Goal: Information Seeking & Learning: Learn about a topic

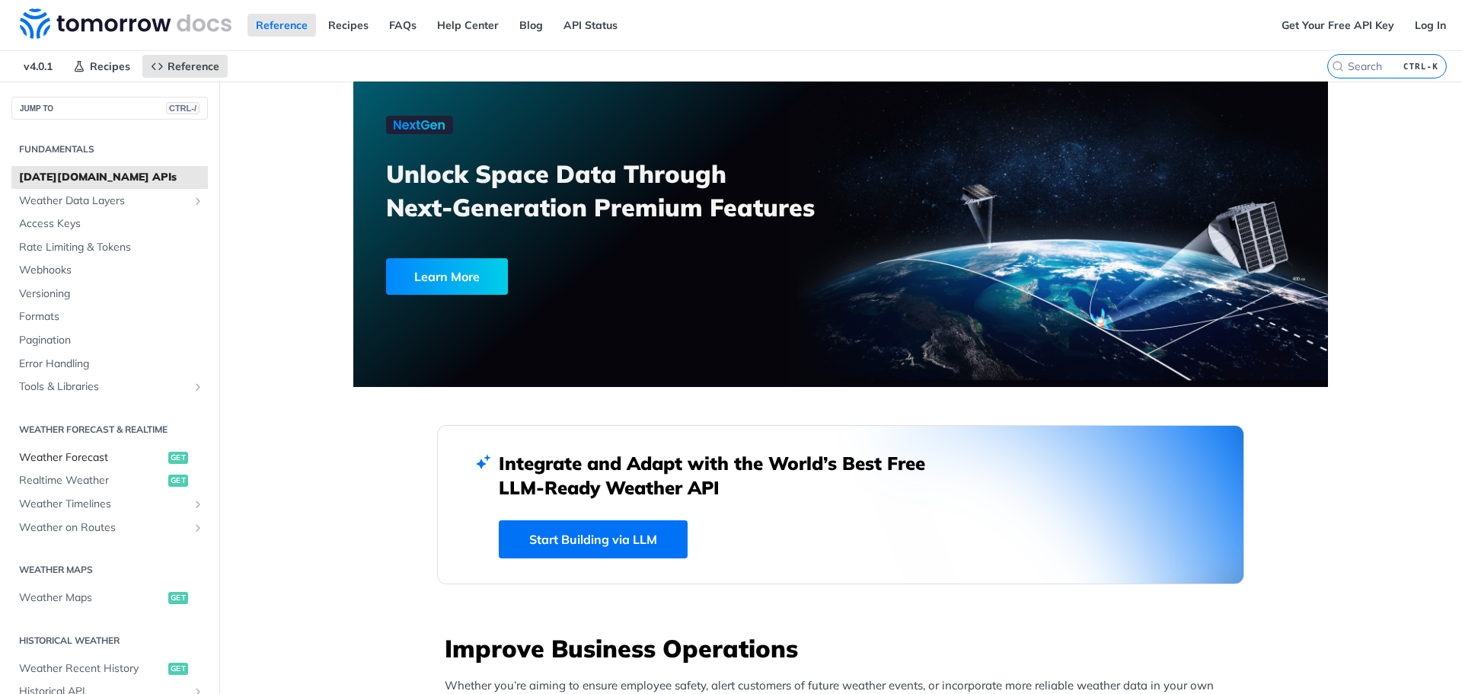
click at [64, 461] on span "Weather Forecast" at bounding box center [91, 457] width 145 height 15
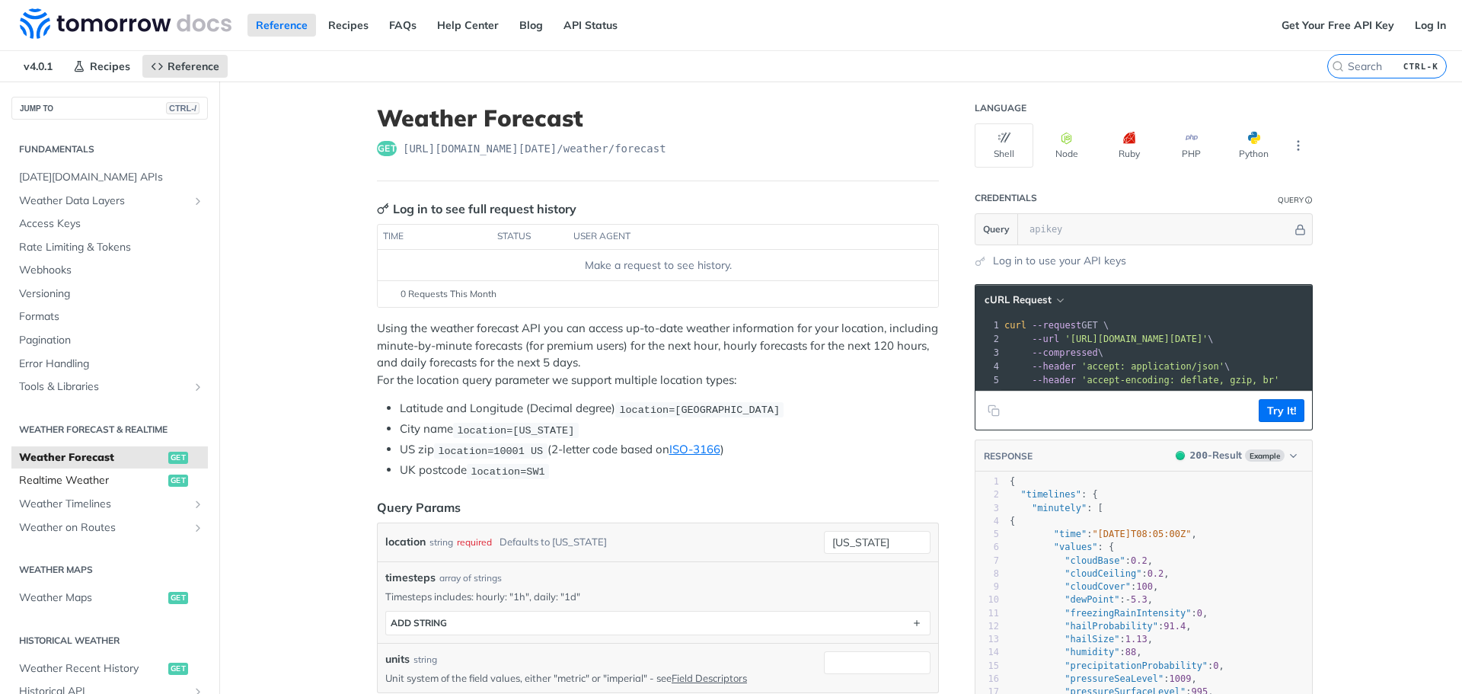
click at [62, 480] on span "Realtime Weather" at bounding box center [91, 480] width 145 height 15
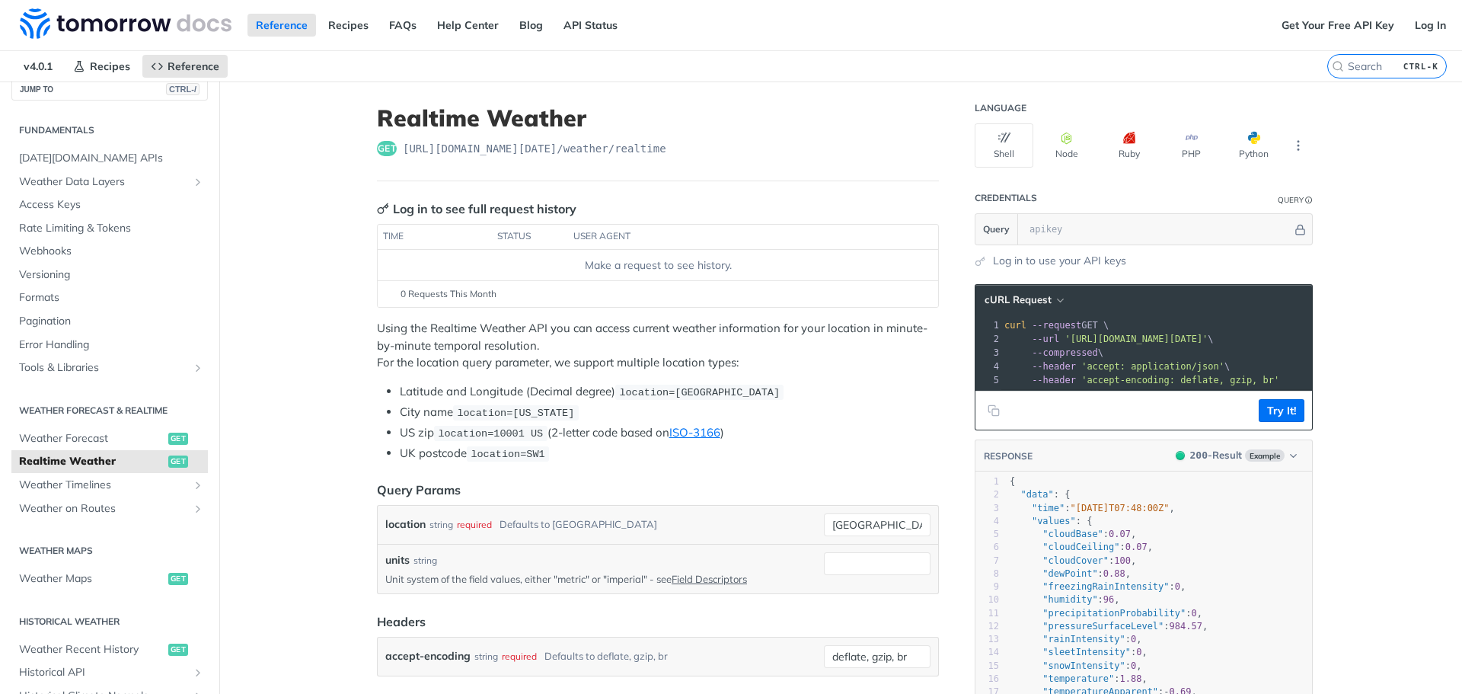
scroll to position [24, 0]
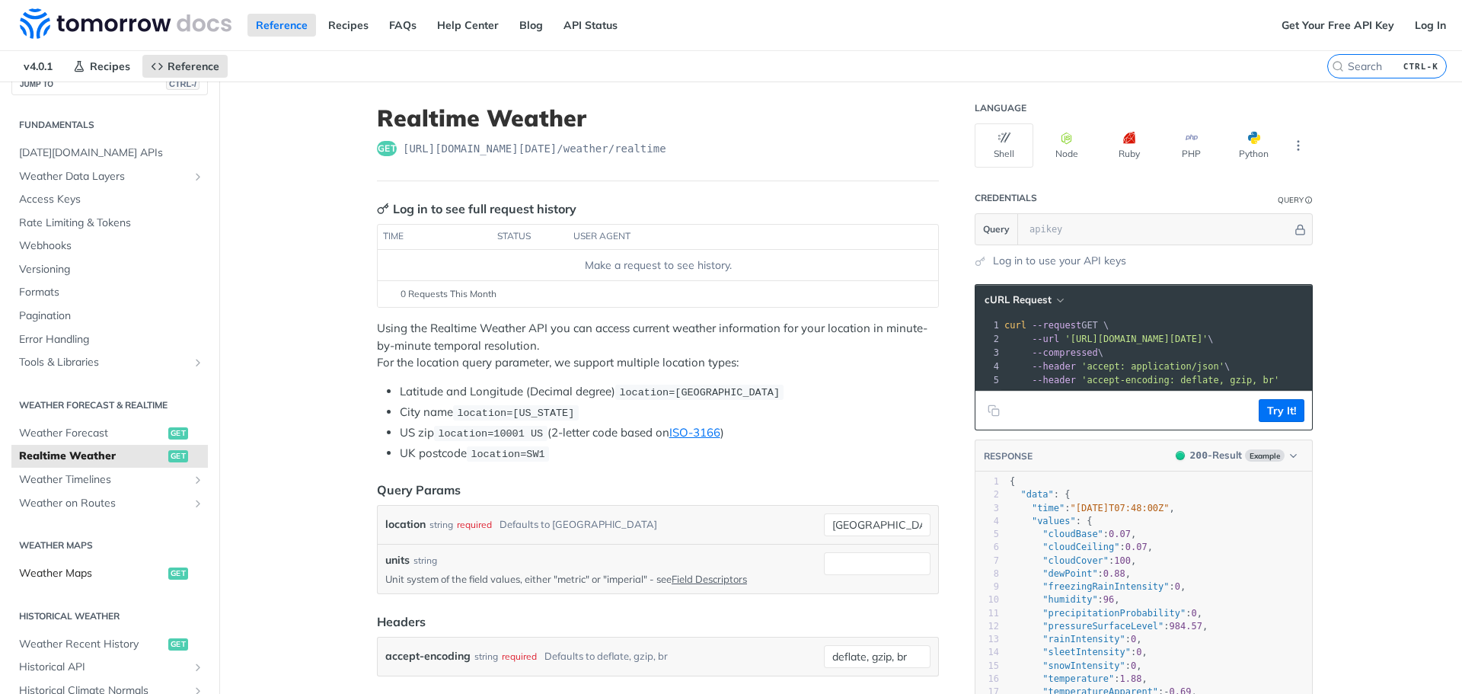
click at [67, 576] on span "Weather Maps" at bounding box center [91, 573] width 145 height 15
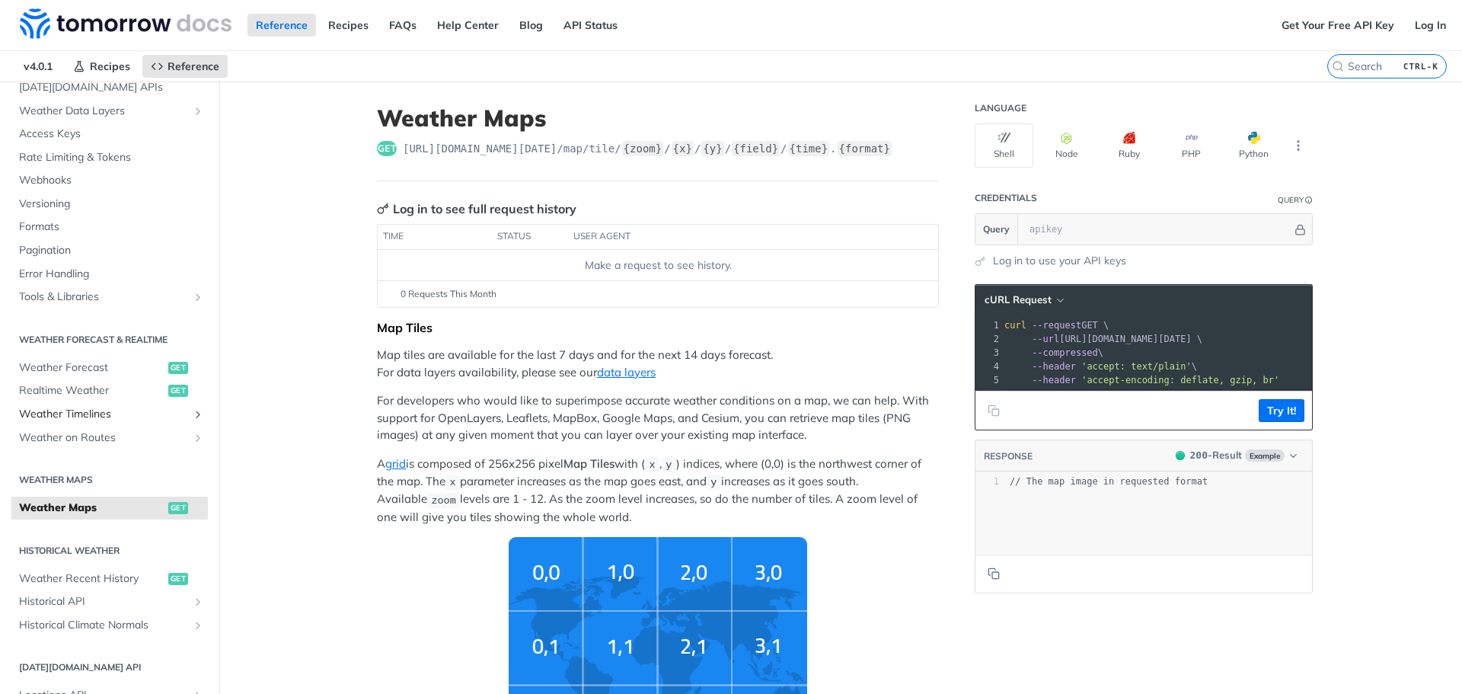
scroll to position [91, 0]
click at [541, 651] on img "Tiles Zoom Level" at bounding box center [658, 648] width 298 height 223
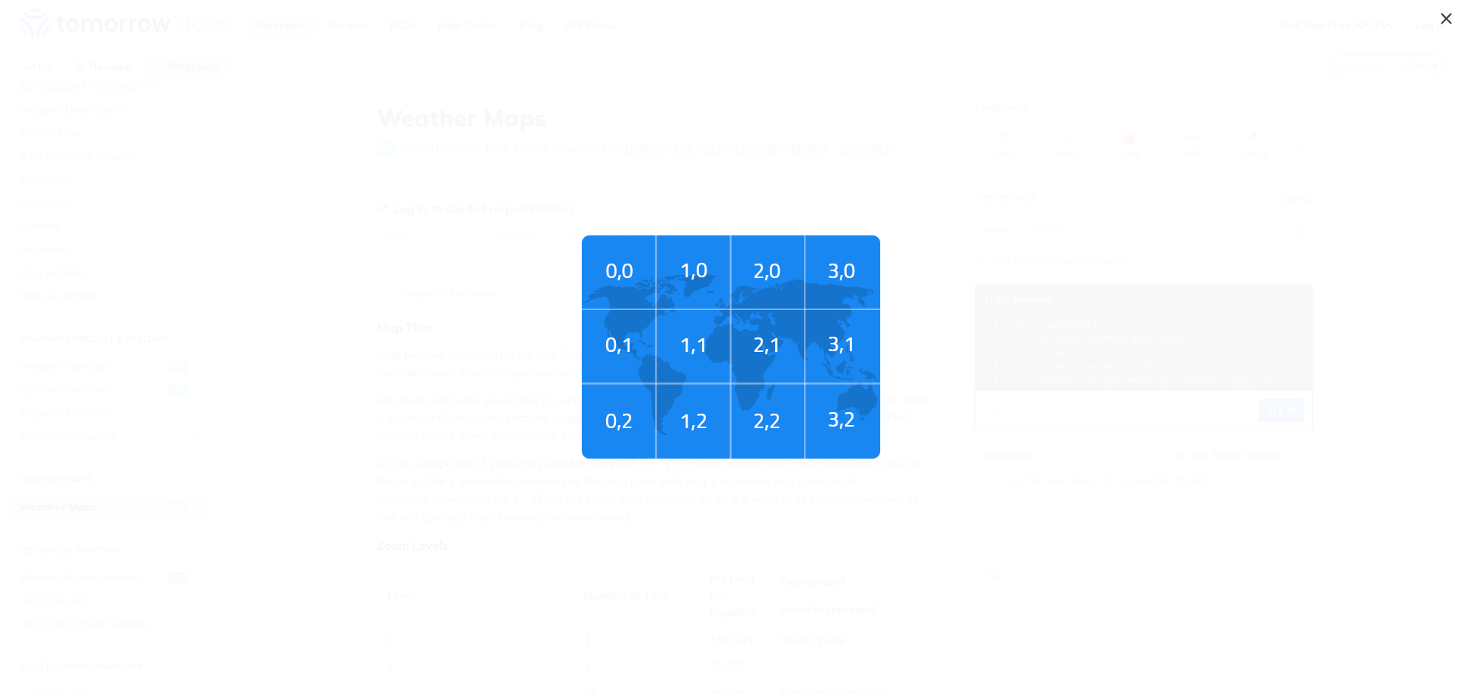
click at [620, 347] on img "Tiles Zoom Level" at bounding box center [731, 346] width 298 height 223
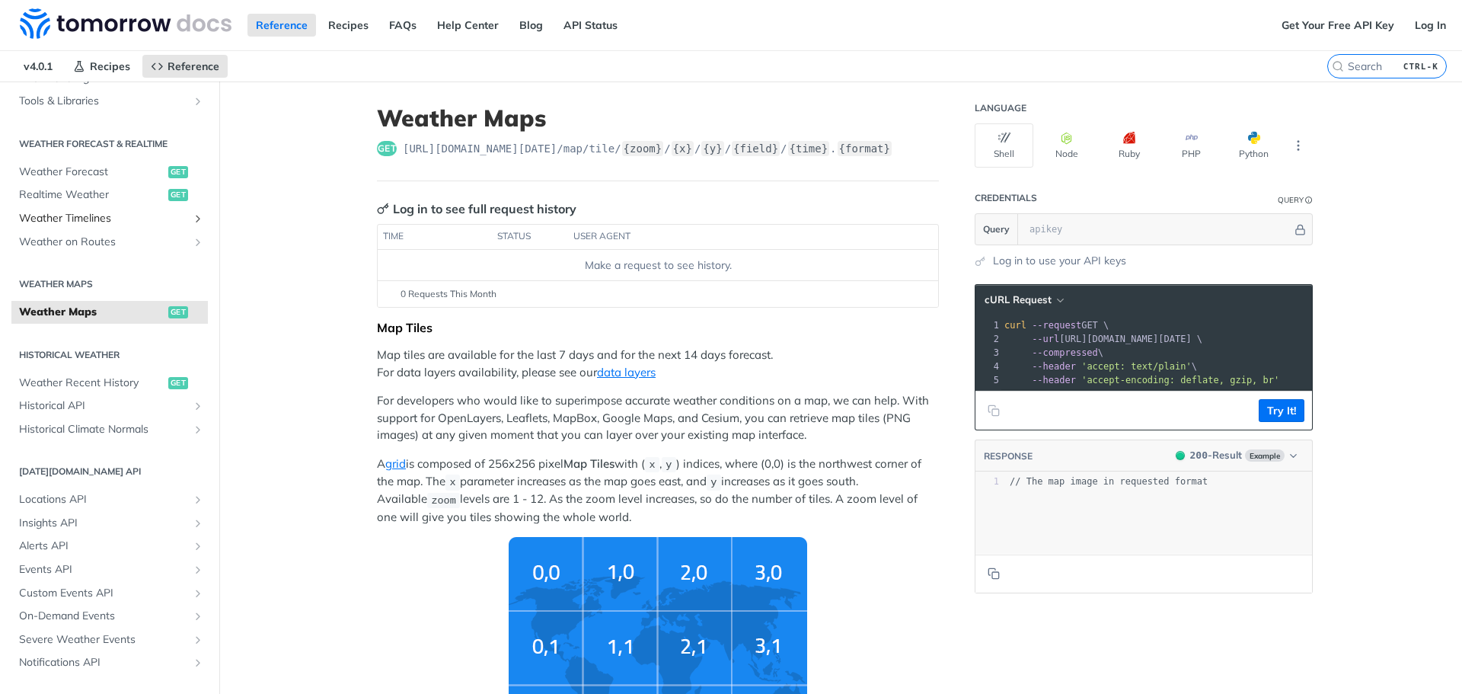
scroll to position [318, 0]
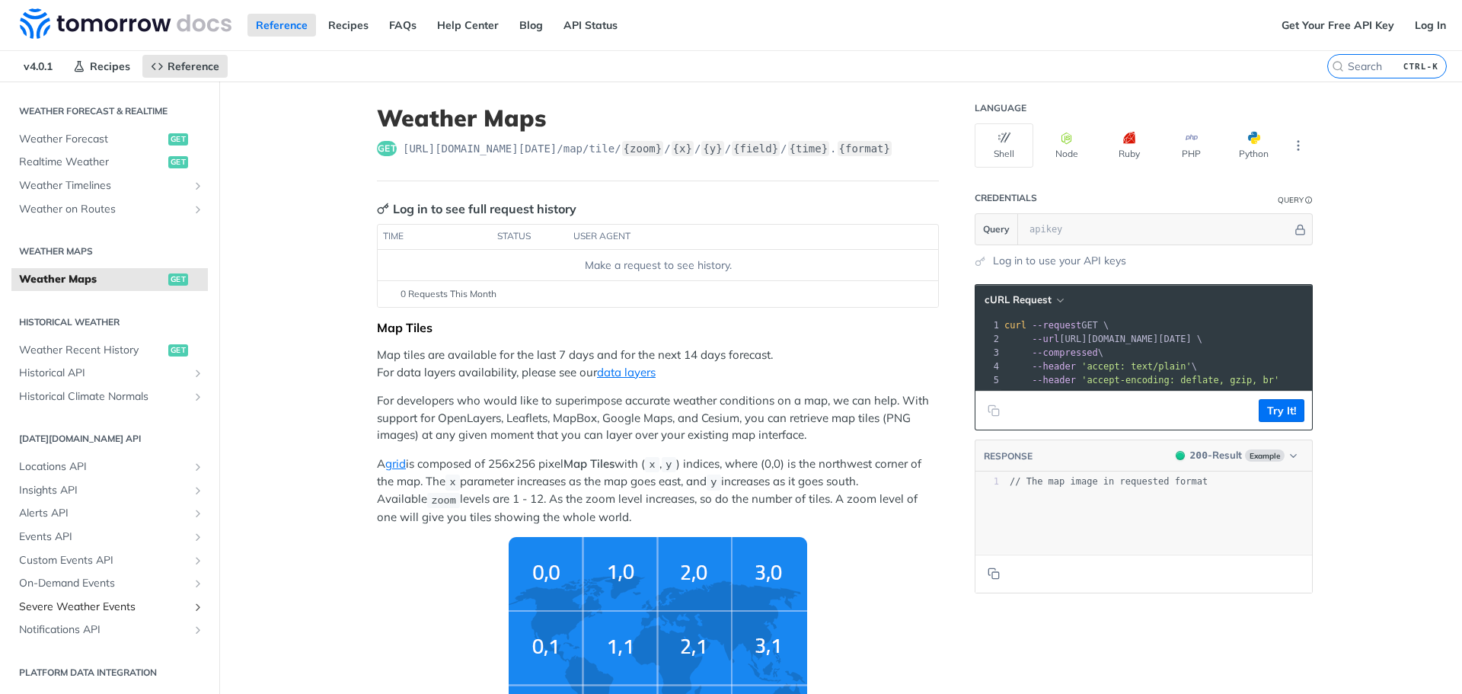
click at [55, 605] on span "Severe Weather Events" at bounding box center [103, 606] width 169 height 15
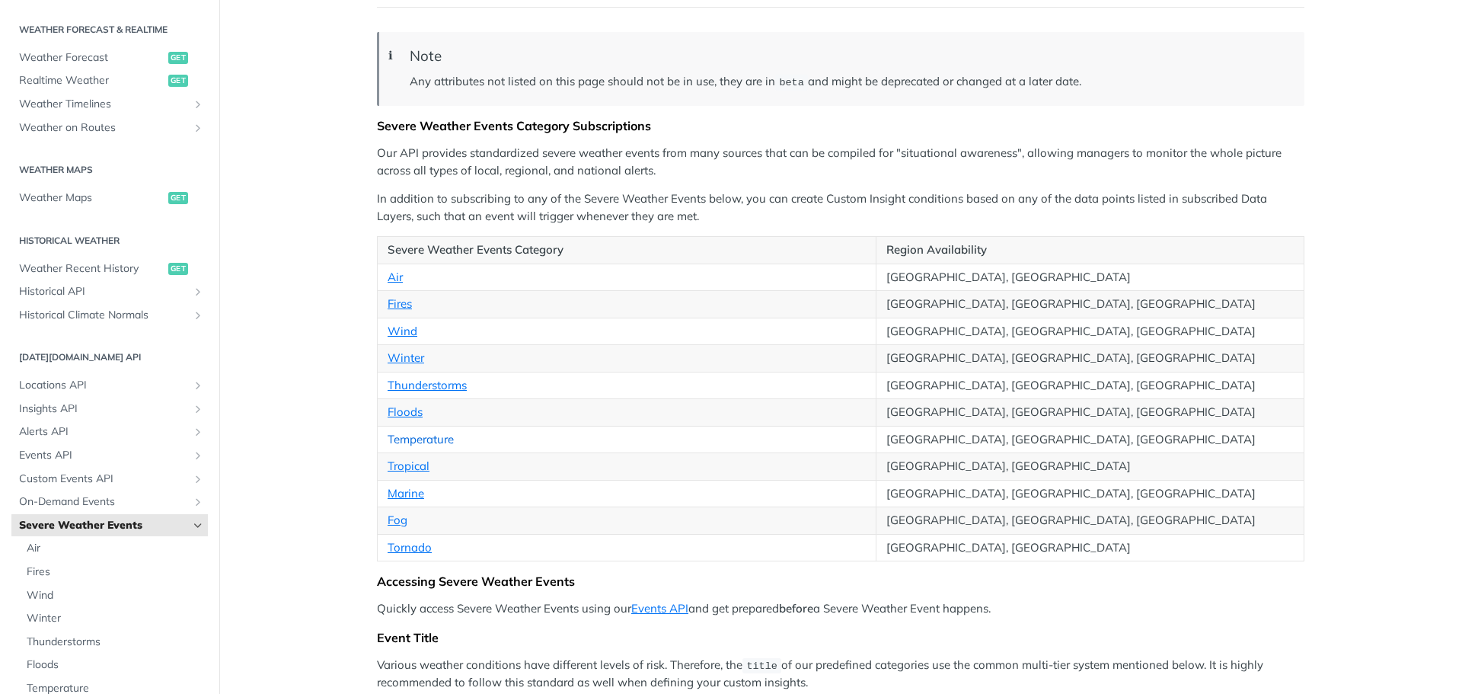
scroll to position [148, 0]
click at [413, 385] on link "Thunderstorms" at bounding box center [427, 386] width 79 height 14
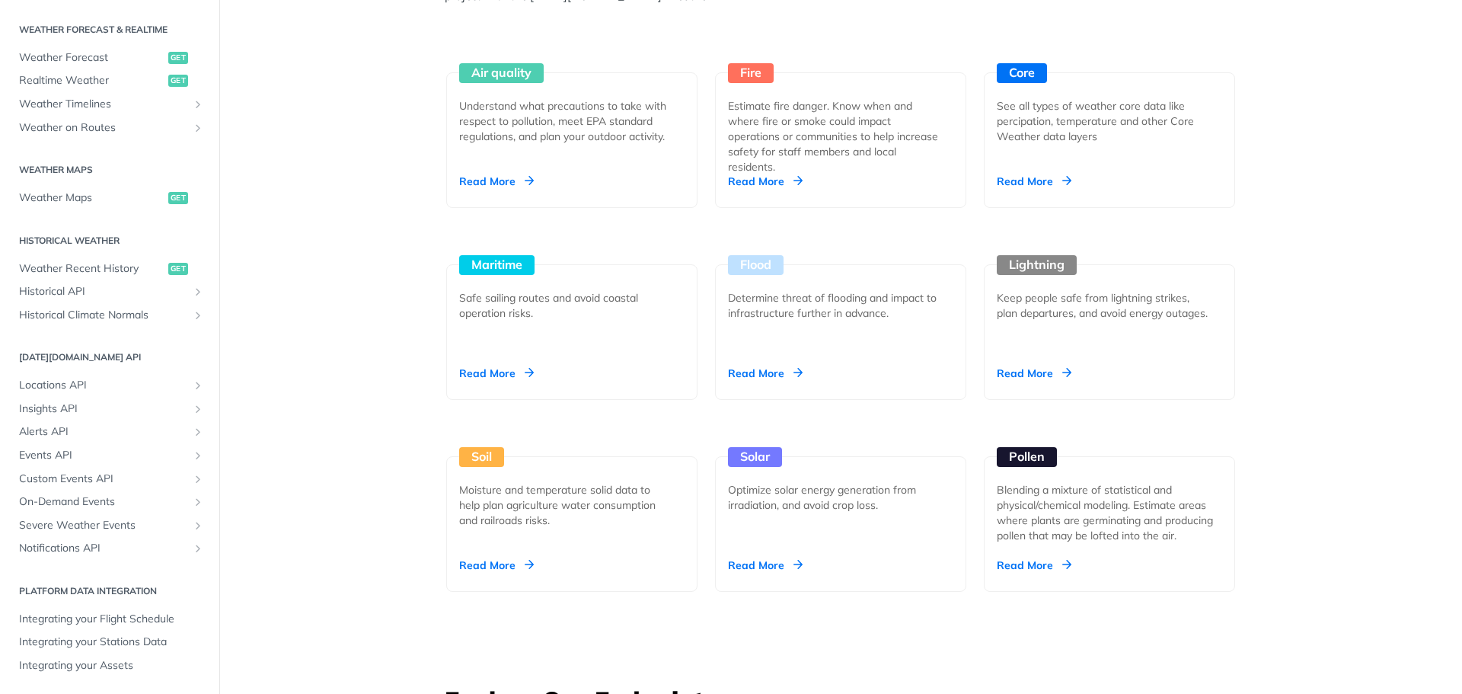
scroll to position [1450, 0]
